Goal: Find specific page/section: Find specific page/section

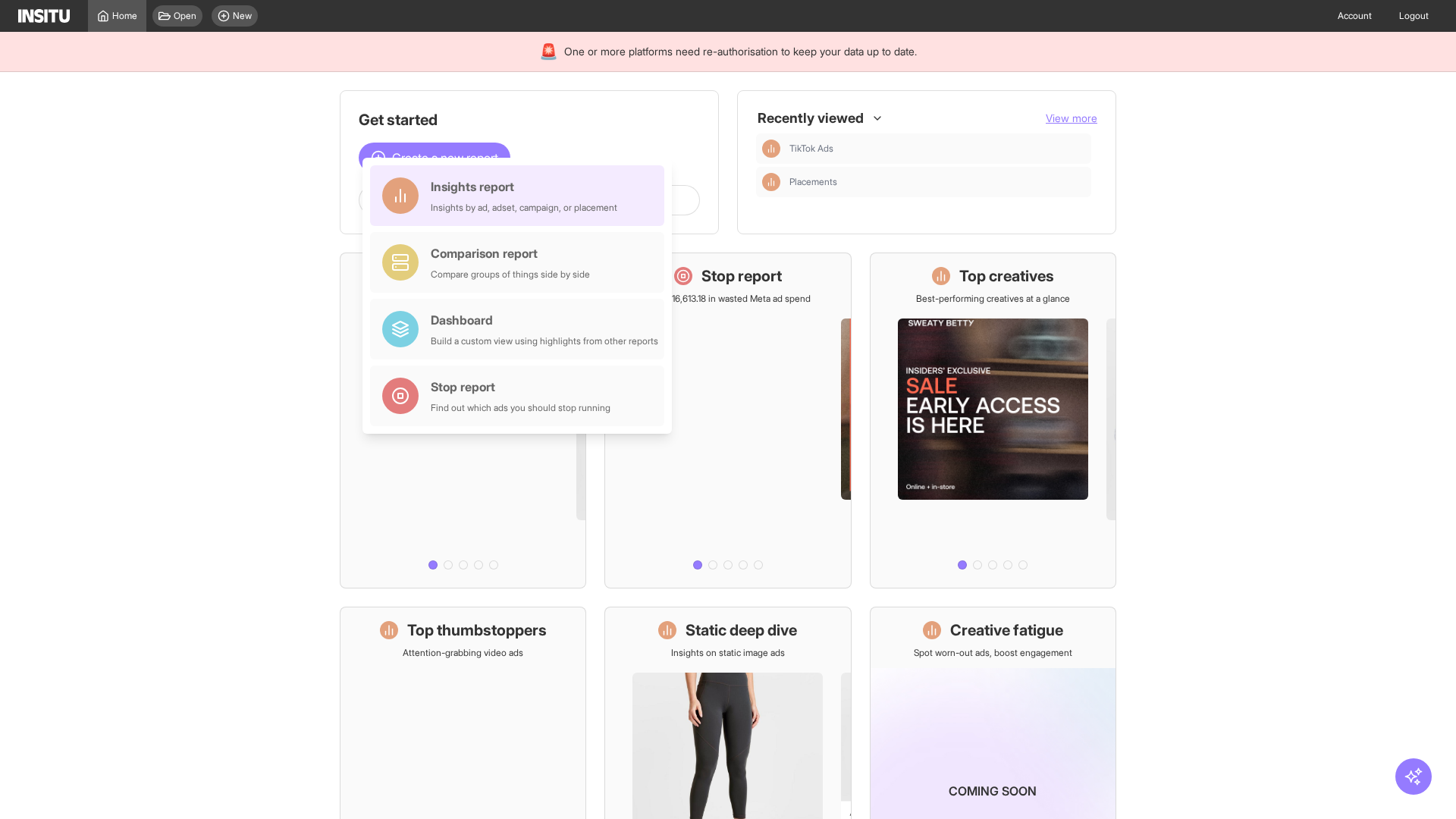
click at [521, 196] on div "Insights report Insights by ad, adset, campaign, or placement" at bounding box center [523, 196] width 187 height 36
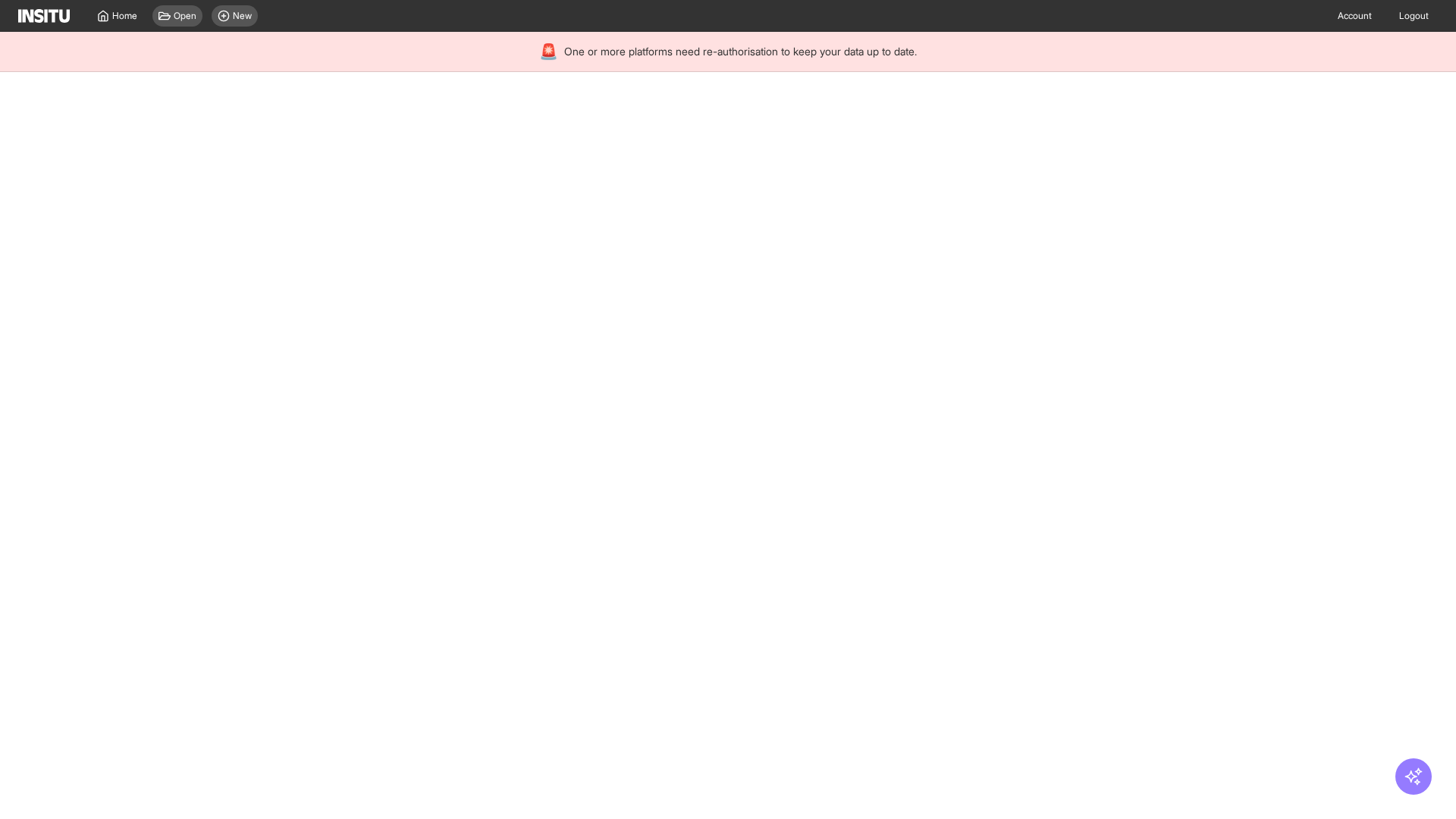
select select "**"
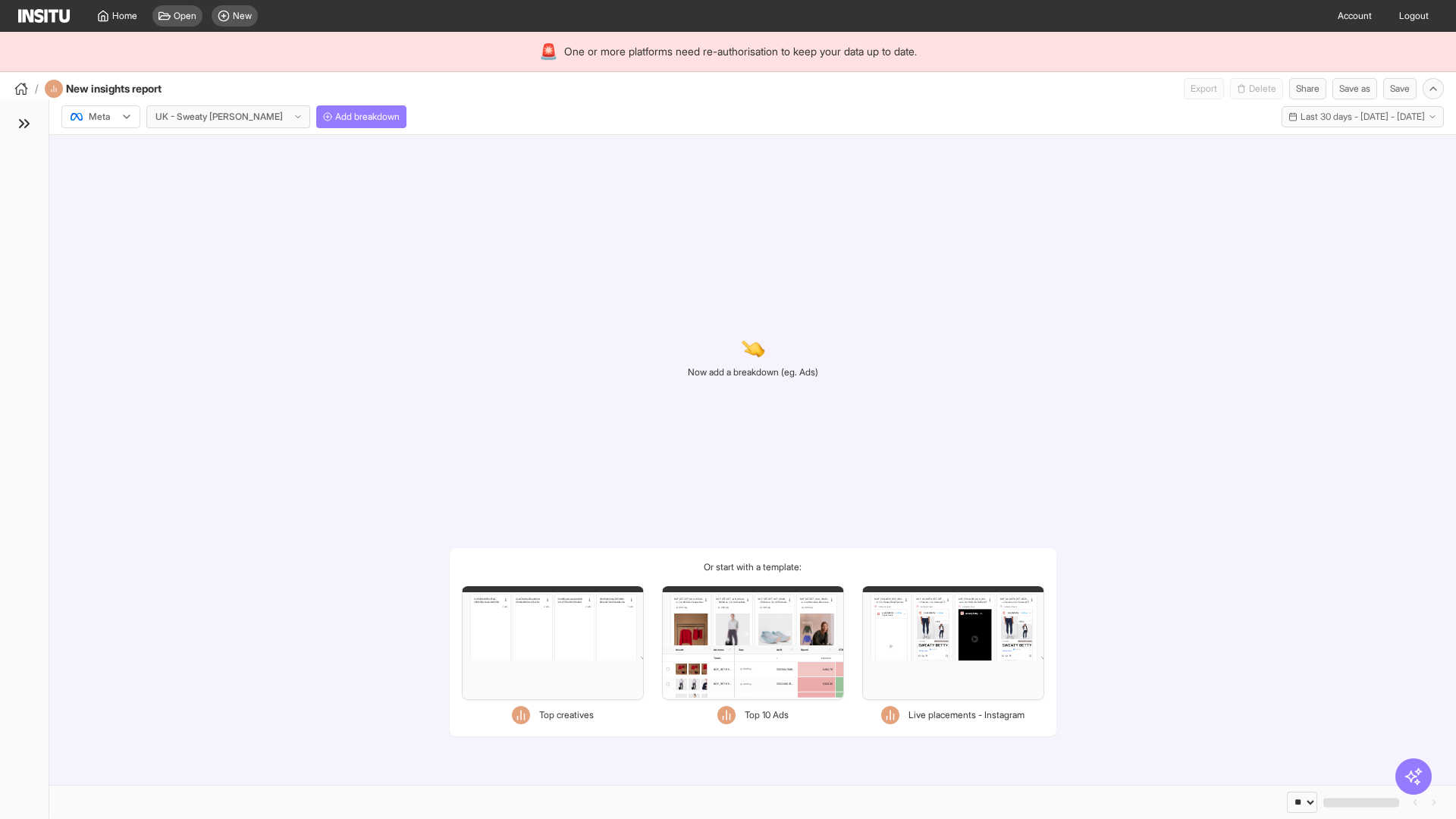
click at [101, 116] on div at bounding box center [91, 116] width 42 height 15
click at [104, 175] on span "TikTok" at bounding box center [102, 175] width 26 height 13
